Goal: Book appointment/travel/reservation

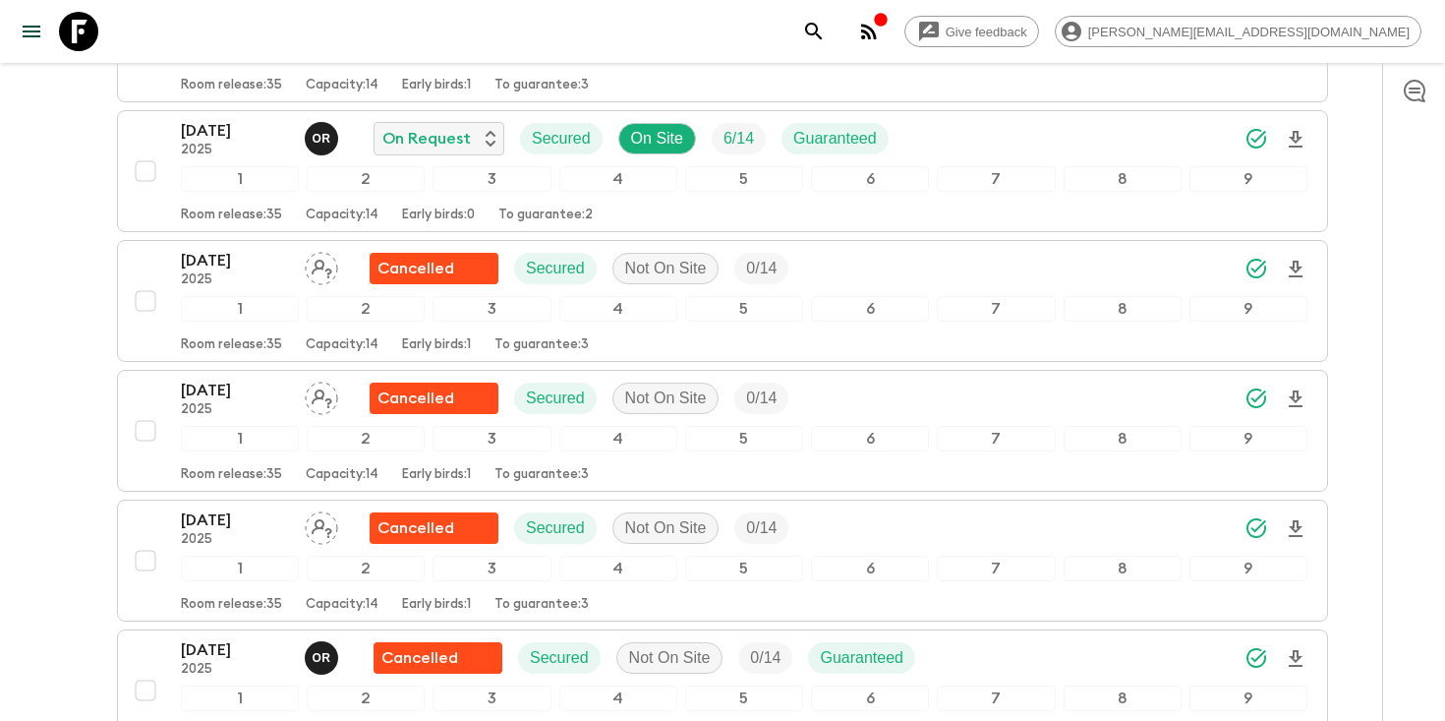
click at [826, 22] on icon "search adventures" at bounding box center [814, 32] width 24 height 24
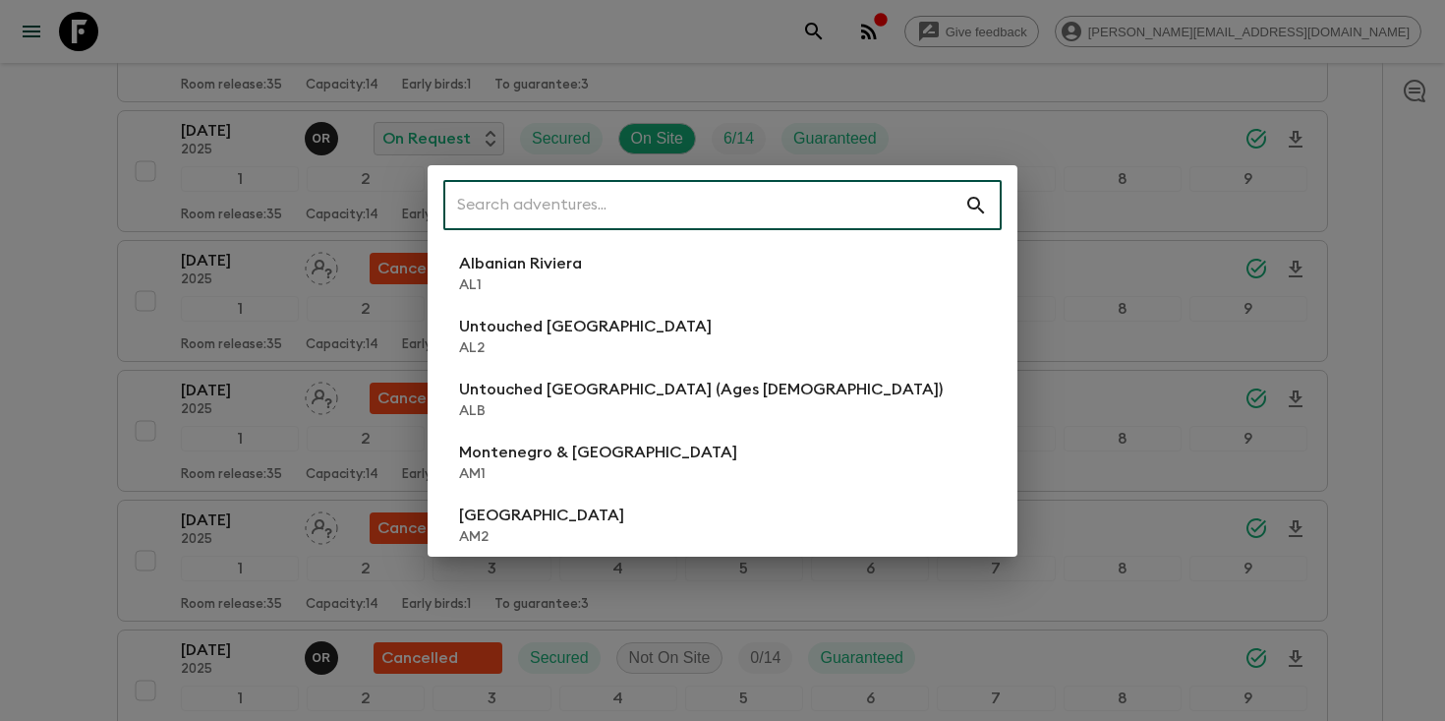
scroll to position [3223, 0]
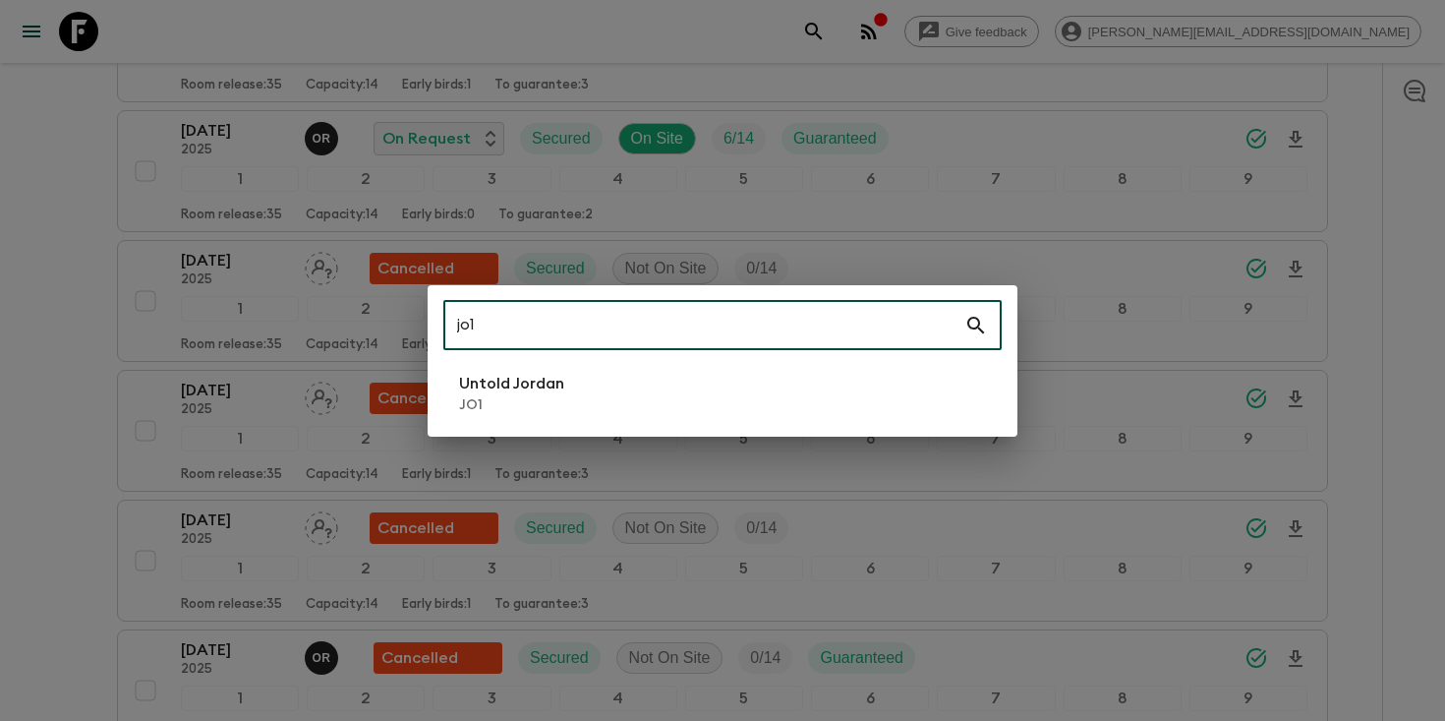
type input "jo1"
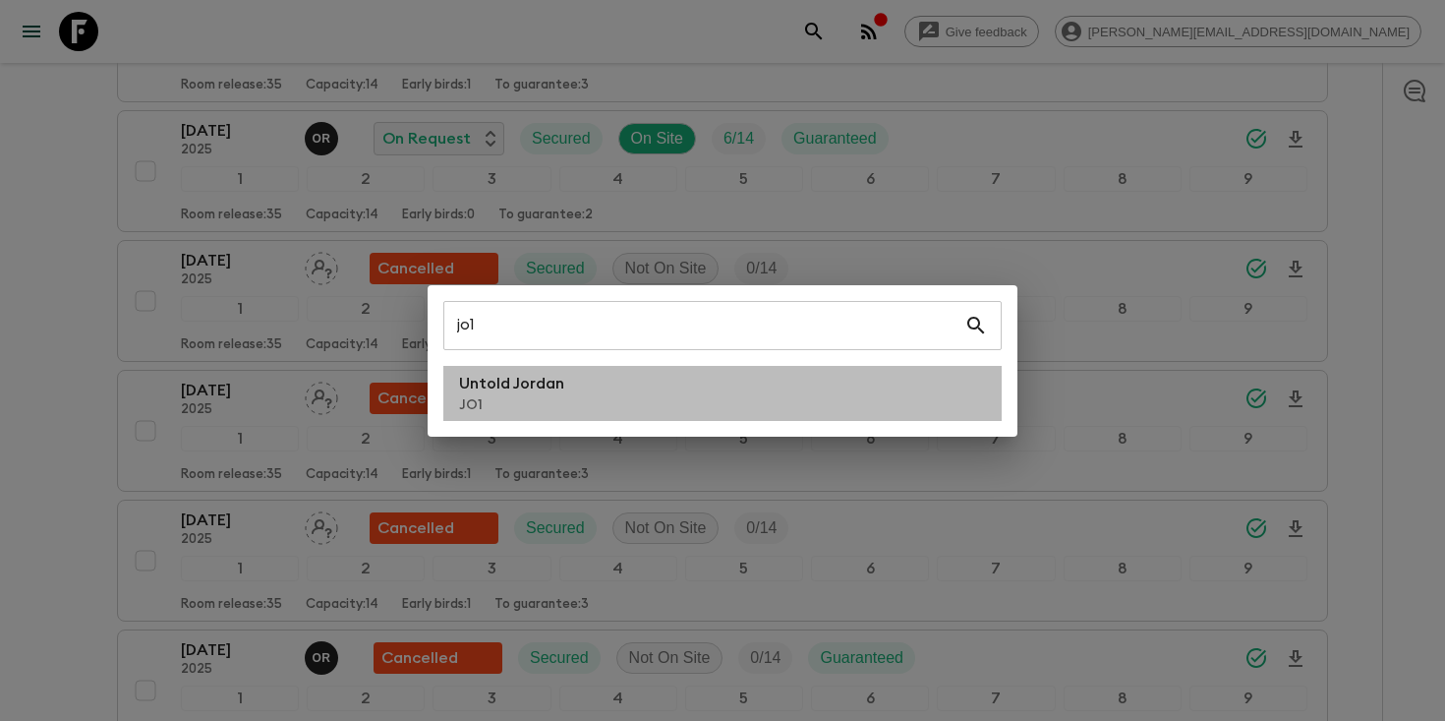
click at [521, 386] on p "Untold Jordan" at bounding box center [511, 384] width 105 height 24
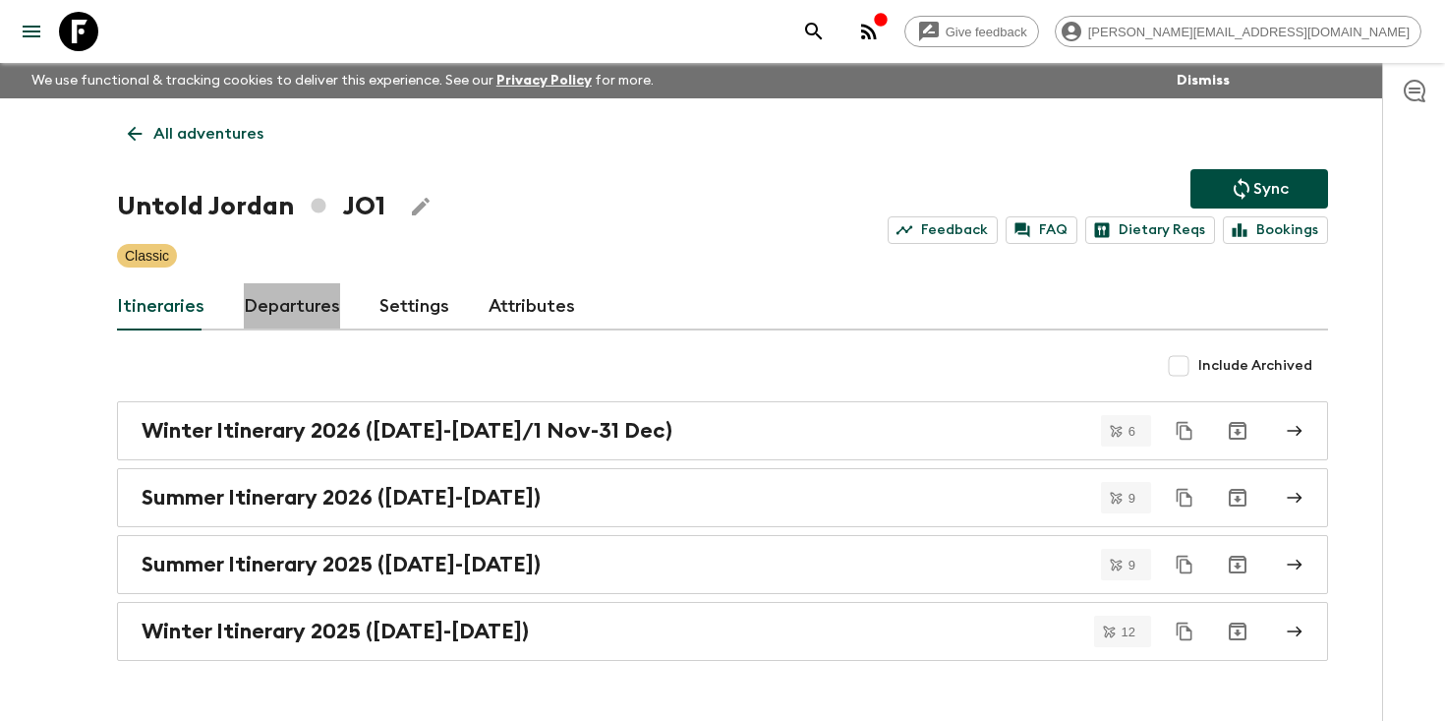
click at [296, 305] on link "Departures" at bounding box center [292, 306] width 96 height 47
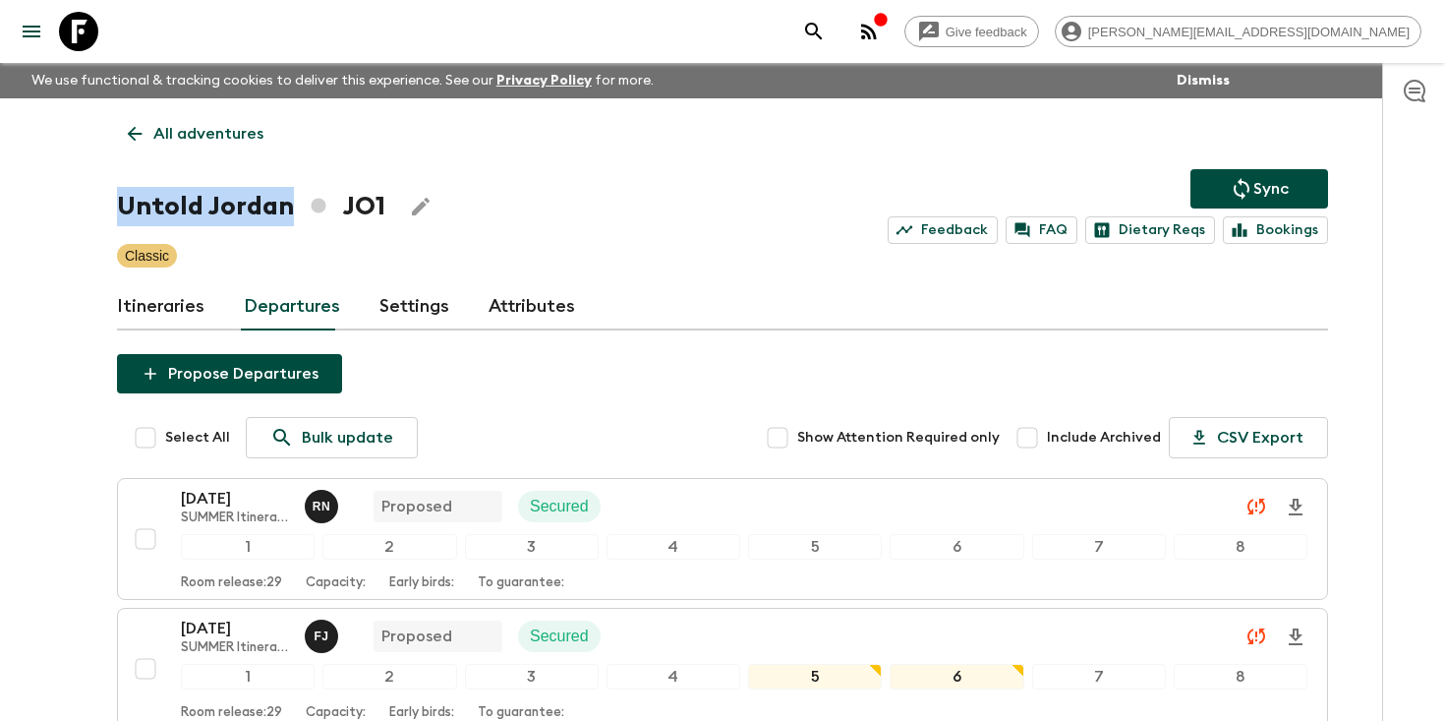
drag, startPoint x: 291, startPoint y: 210, endPoint x: 114, endPoint y: 209, distance: 177.0
copy h1 "Untold Jordan"
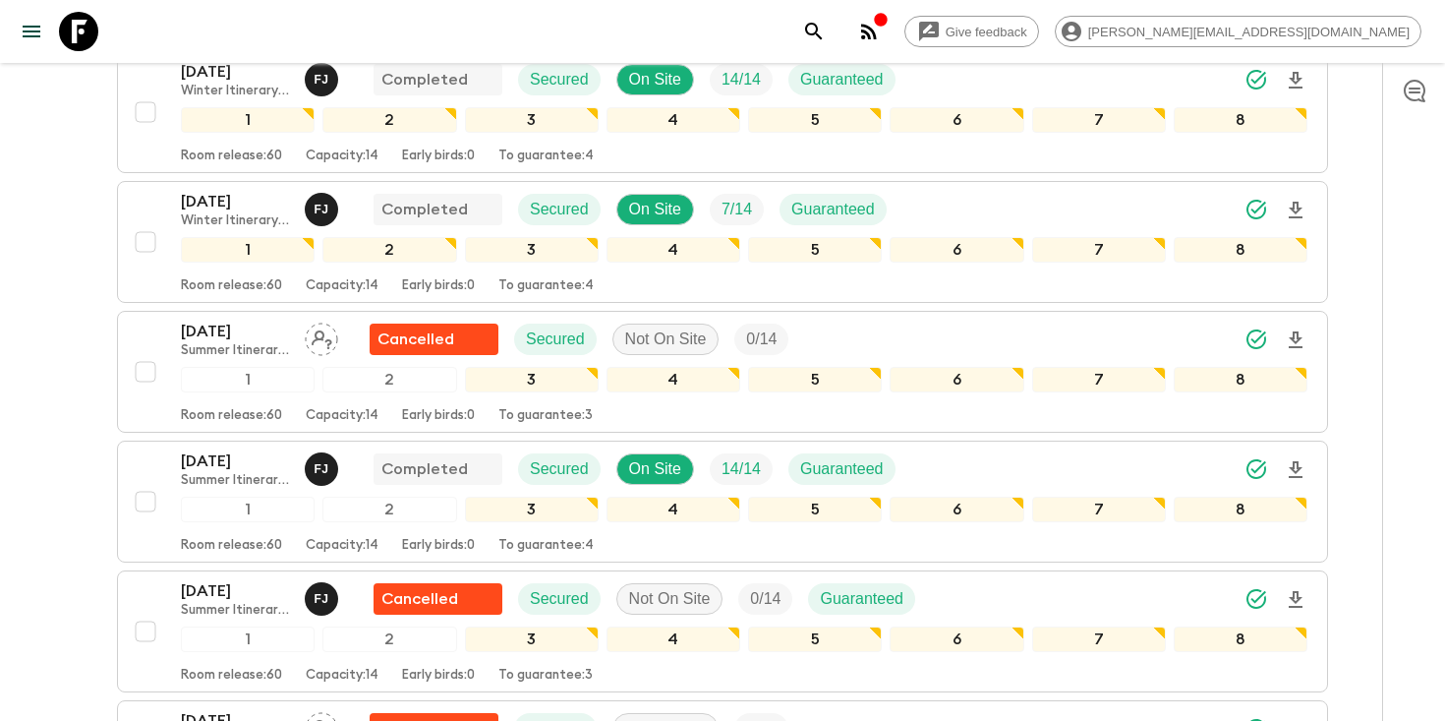
scroll to position [2566, 0]
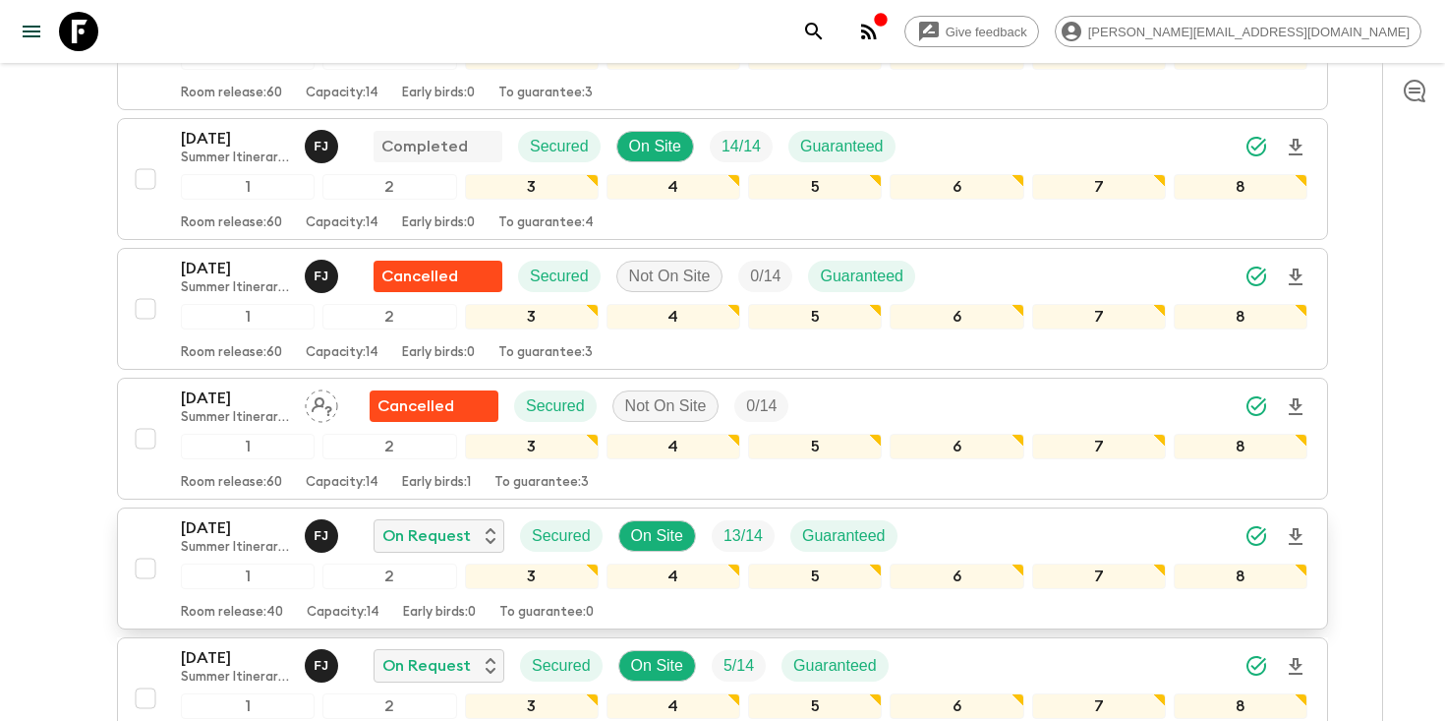
click at [241, 525] on p "[DATE]" at bounding box center [235, 528] width 108 height 24
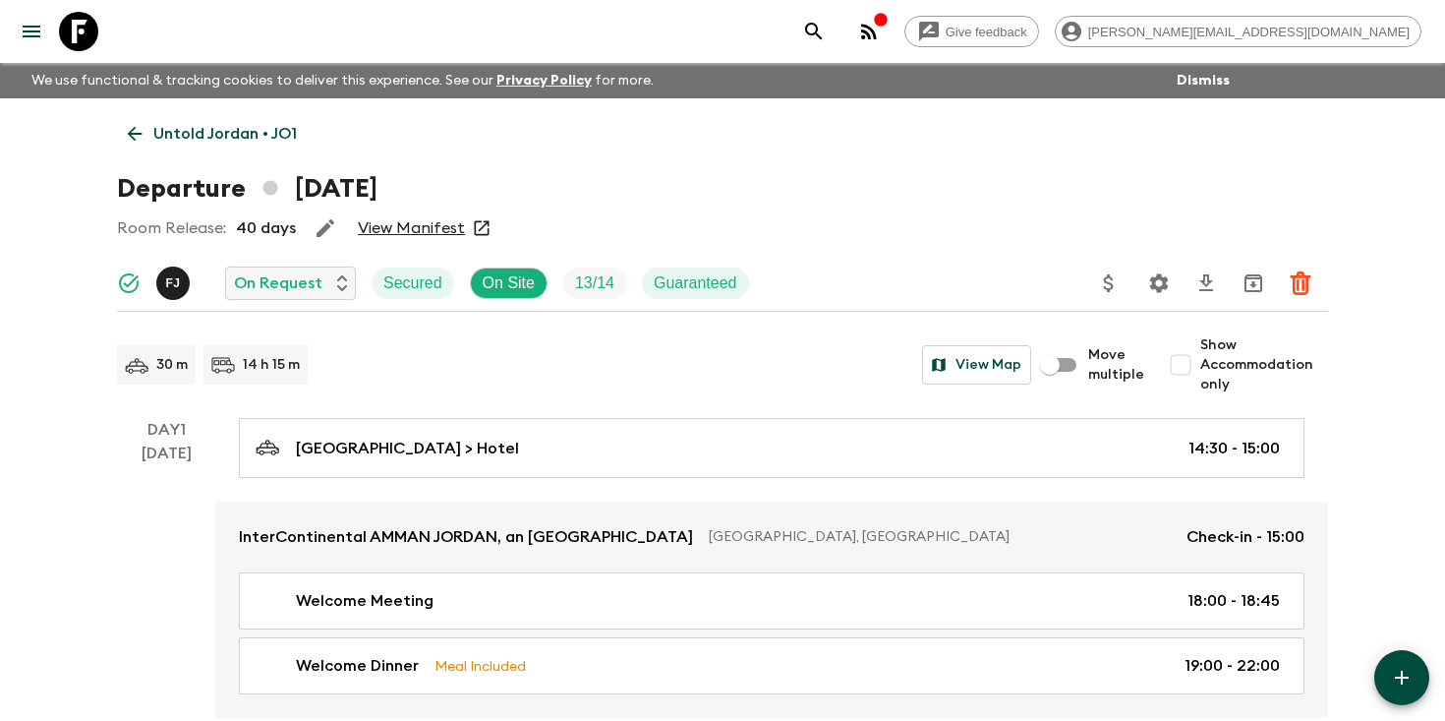
click at [1178, 361] on input "Show Accommodation only" at bounding box center [1180, 364] width 39 height 39
checkbox input "true"
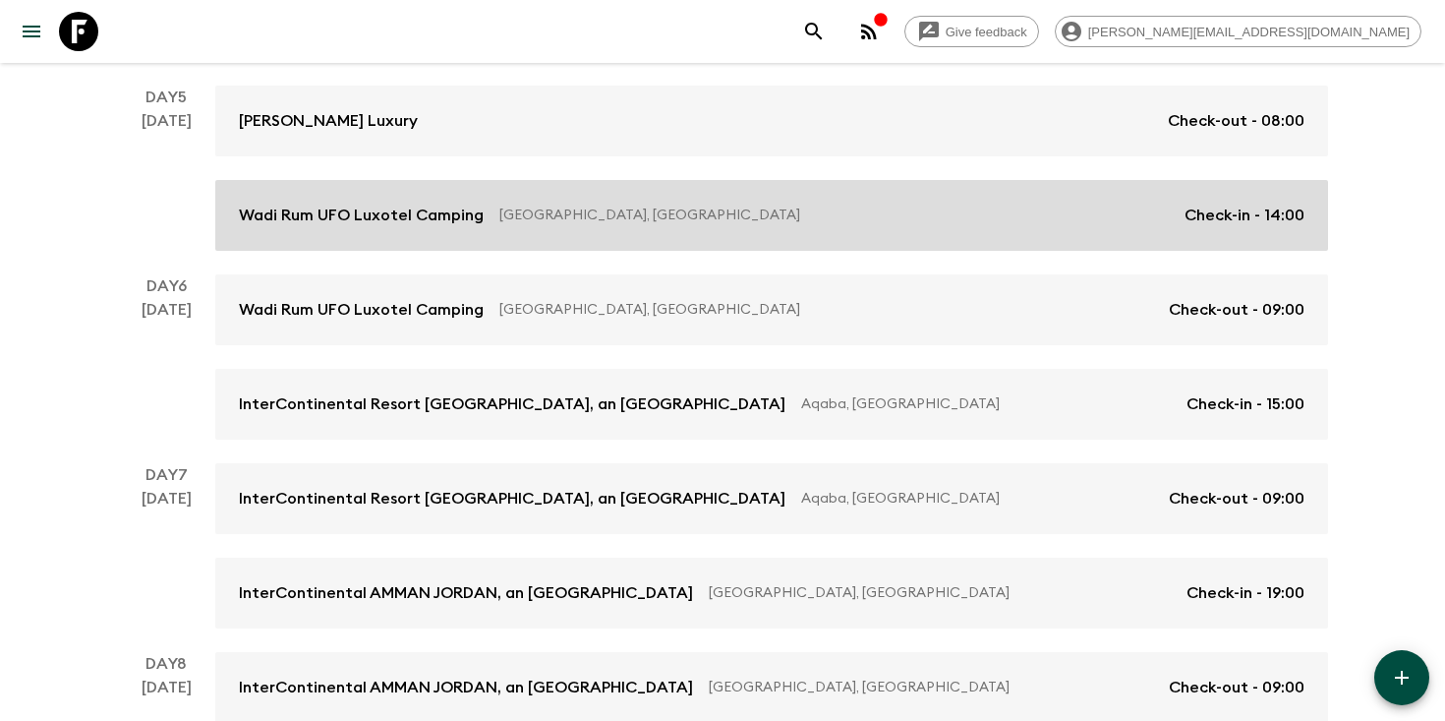
scroll to position [1009, 0]
